Goal: Task Accomplishment & Management: Use online tool/utility

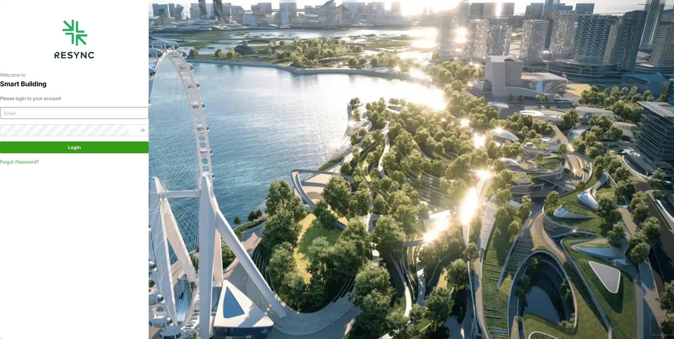
click at [120, 108] on input at bounding box center [74, 113] width 149 height 12
type input "burhanamali.arshad@aumovio.com"
click at [0, 141] on button "Login" at bounding box center [74, 147] width 149 height 12
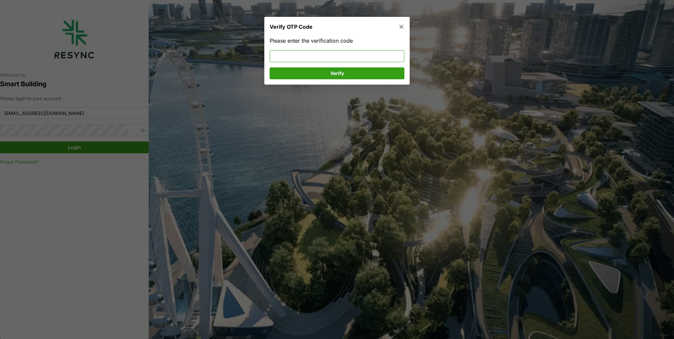
click at [294, 54] on input at bounding box center [336, 56] width 135 height 12
type input "095644"
click at [298, 72] on span "Verify" at bounding box center [337, 73] width 122 height 11
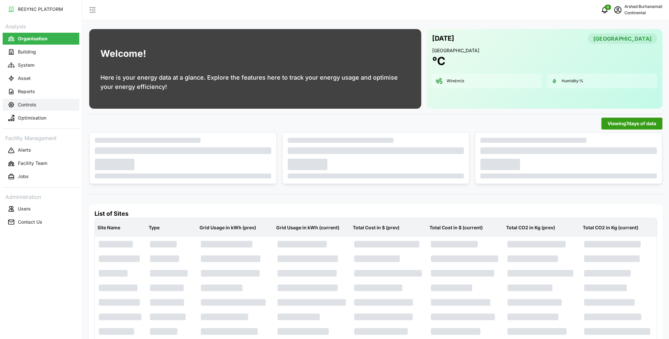
click at [25, 103] on p "Controls" at bounding box center [27, 104] width 18 height 7
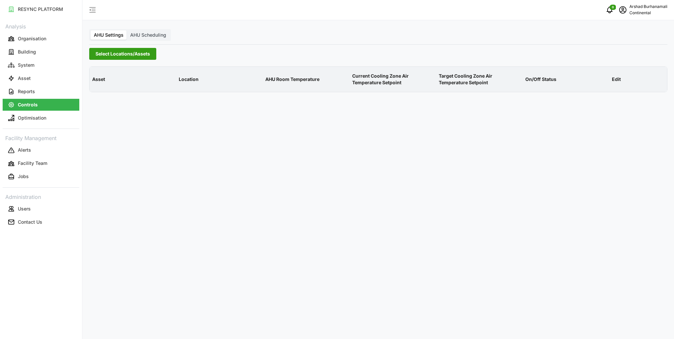
click at [106, 57] on span "Select Locations/Assets" at bounding box center [122, 53] width 54 height 11
click at [97, 83] on icon at bounding box center [97, 83] width 5 height 5
click at [111, 92] on span "Select CA1" at bounding box center [111, 93] width 4 height 4
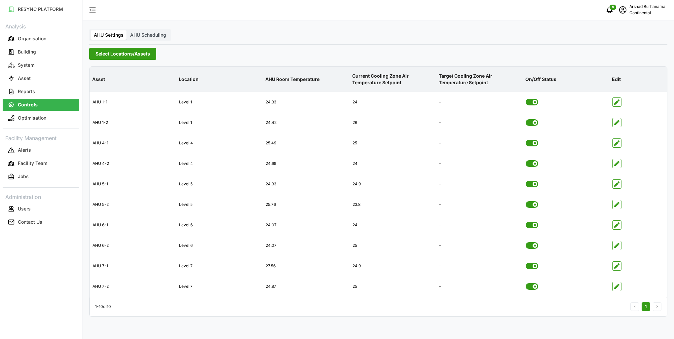
click at [380, 79] on p "Current Cooling Zone Air Temperature Setpoint" at bounding box center [393, 79] width 84 height 24
click at [615, 162] on icon "button" at bounding box center [616, 163] width 5 height 5
